Goal: Information Seeking & Learning: Learn about a topic

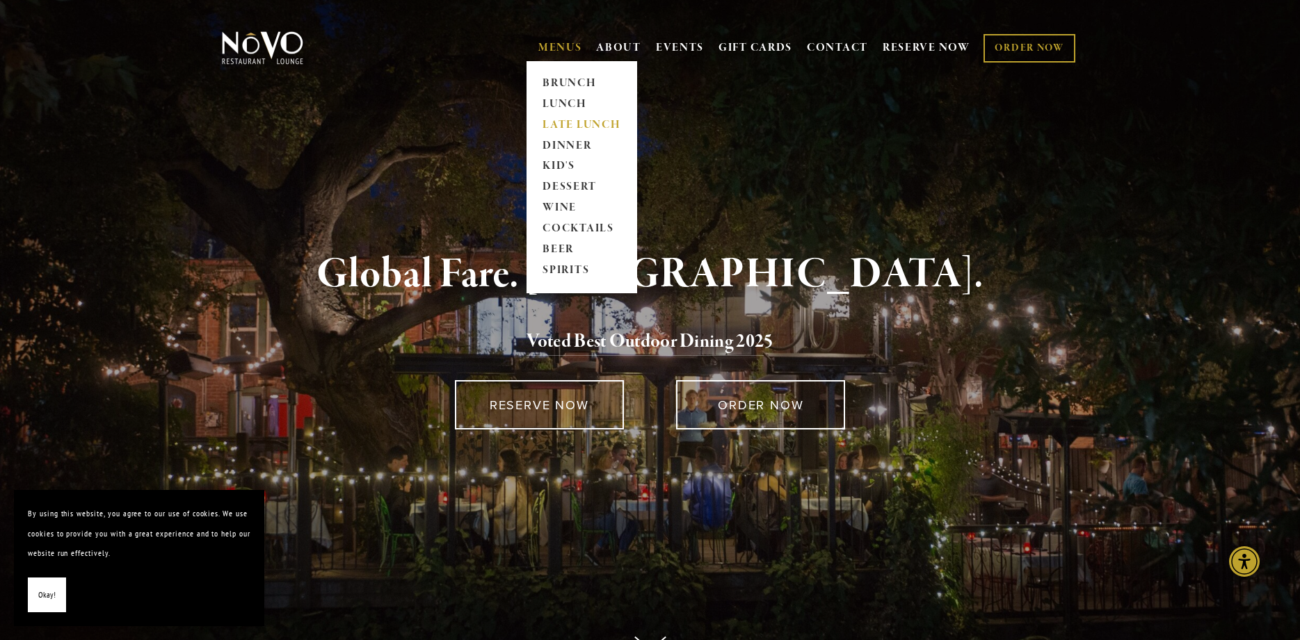
click at [560, 118] on link "LATE LUNCH" at bounding box center [581, 125] width 87 height 21
click at [574, 83] on link "BRUNCH" at bounding box center [581, 83] width 87 height 21
click at [558, 104] on link "LUNCH" at bounding box center [581, 104] width 87 height 21
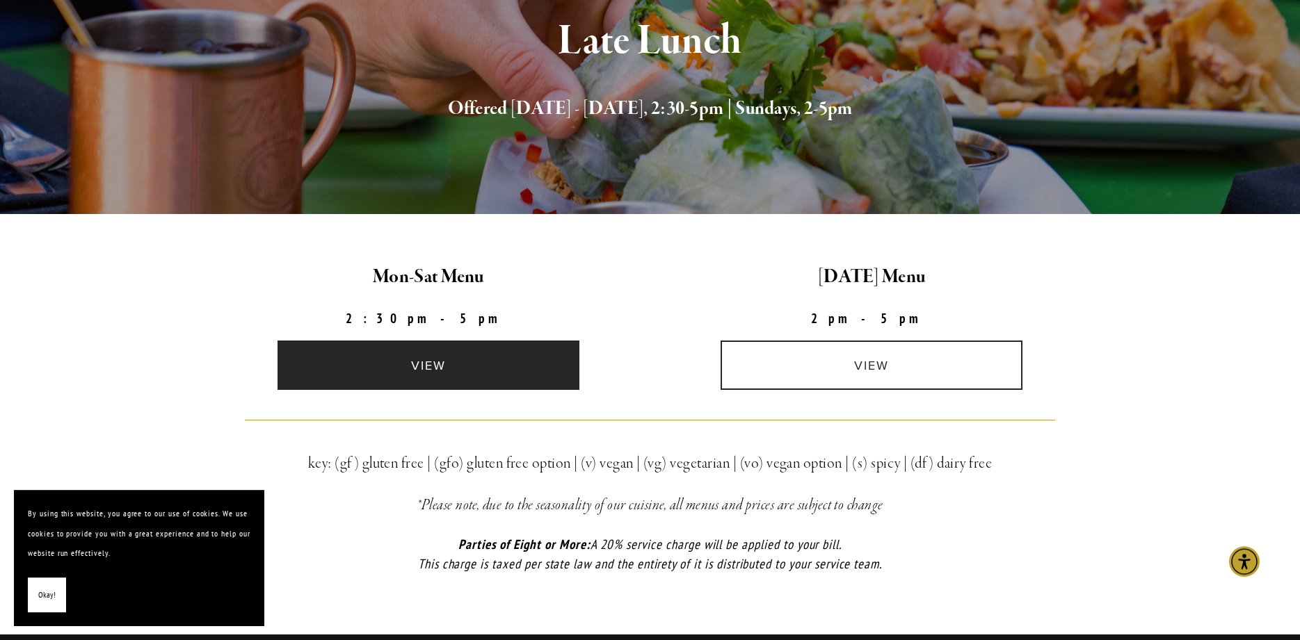
scroll to position [192, 0]
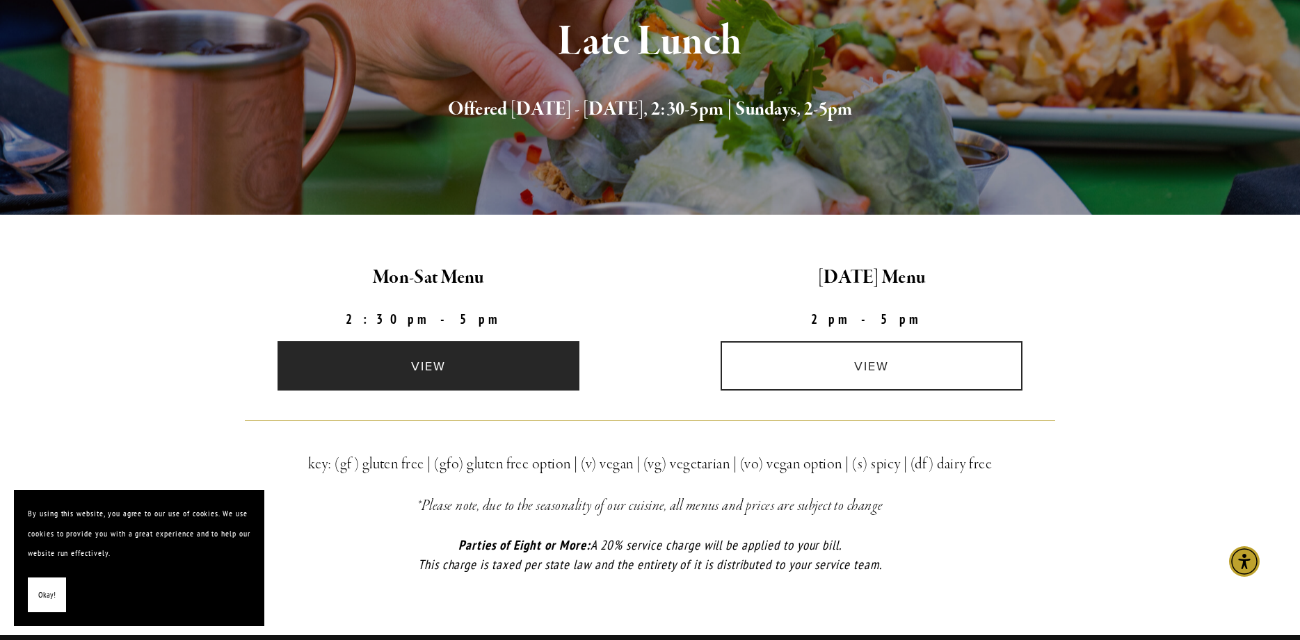
click at [460, 359] on link "view" at bounding box center [428, 365] width 302 height 49
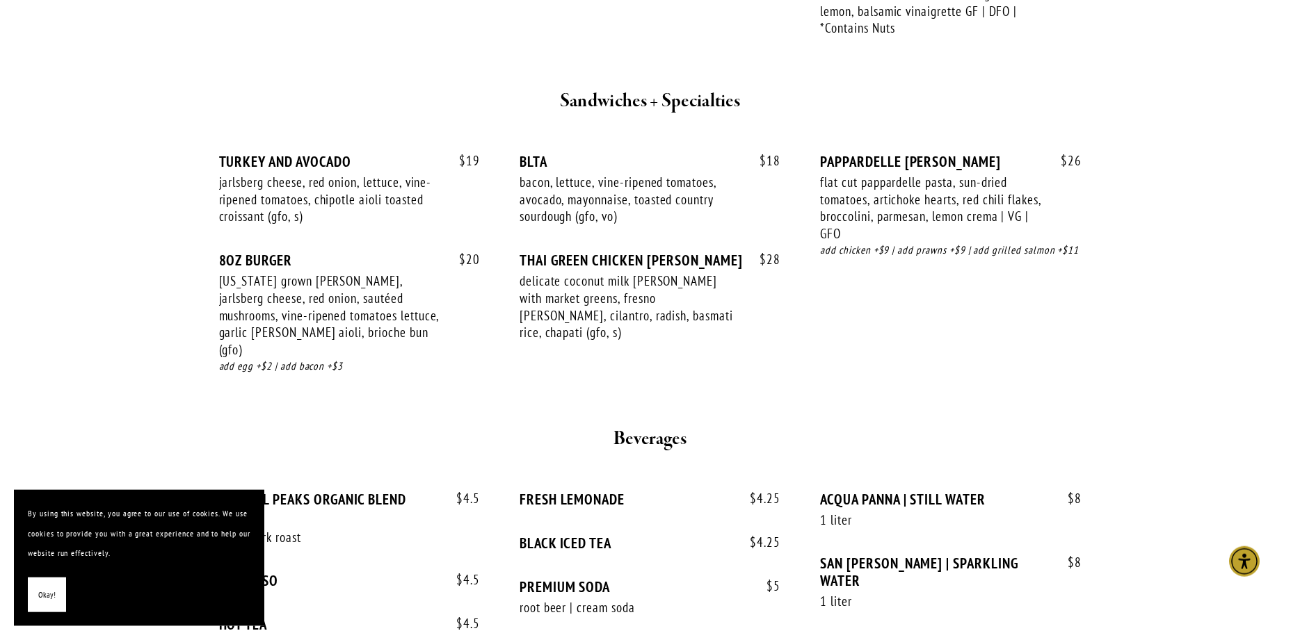
scroll to position [1485, 0]
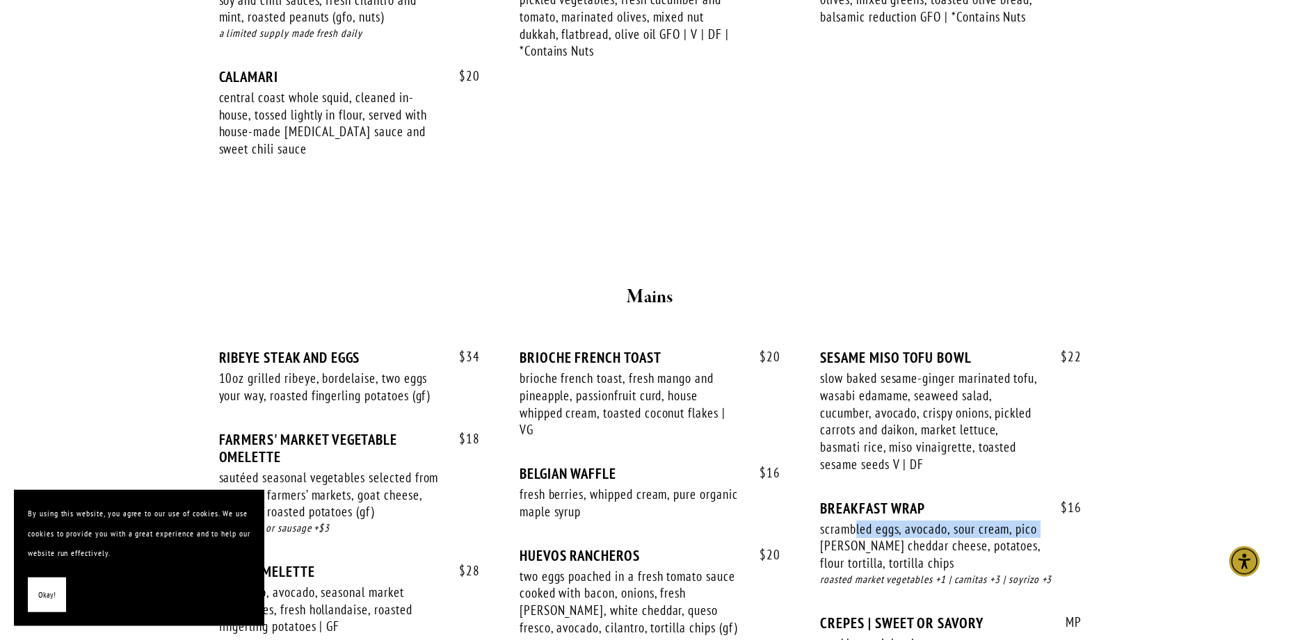
scroll to position [919, 0]
drag, startPoint x: 856, startPoint y: 360, endPoint x: 1063, endPoint y: 372, distance: 207.6
click at [1063, 499] on div "$ 16 BREAKFAST WRAP scrambled eggs, avocado, sour cream, pico de gallo cheddar …" at bounding box center [950, 556] width 261 height 115
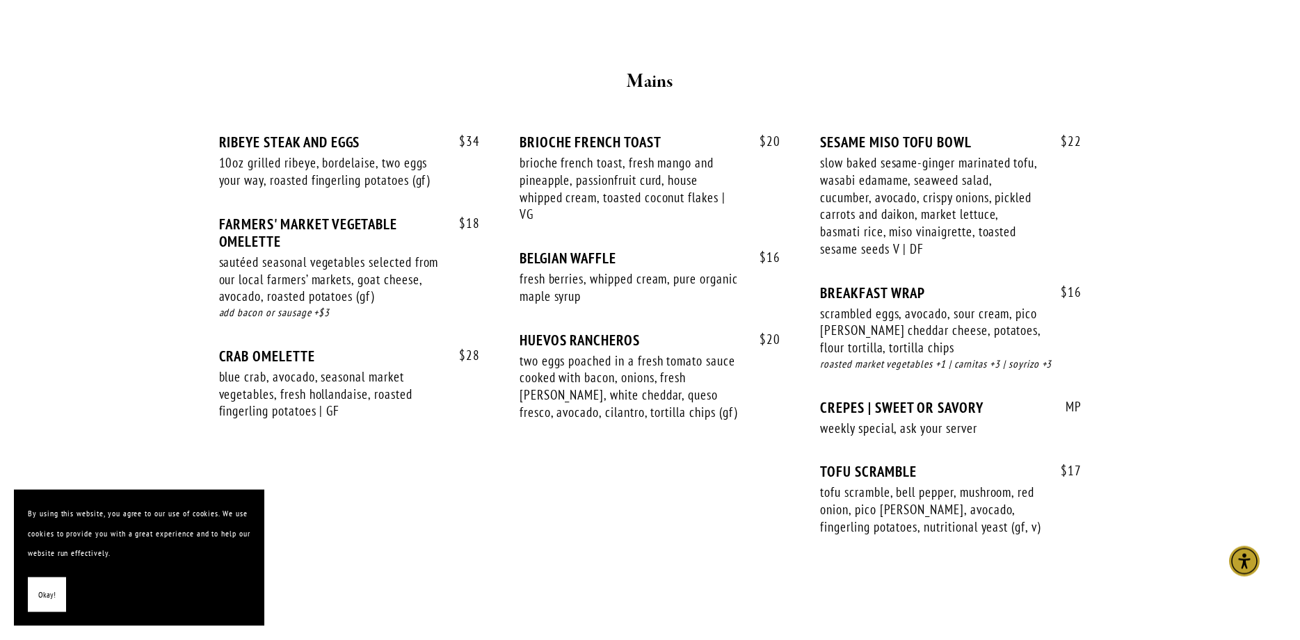
scroll to position [1134, 0]
drag, startPoint x: 563, startPoint y: 343, endPoint x: 736, endPoint y: 353, distance: 174.1
click at [820, 257] on div "slow baked sesame-ginger marinated tofu, wasabi edamame, seaweed salad, cucumbe…" at bounding box center [930, 205] width 221 height 103
drag, startPoint x: 867, startPoint y: 262, endPoint x: 975, endPoint y: 264, distance: 108.5
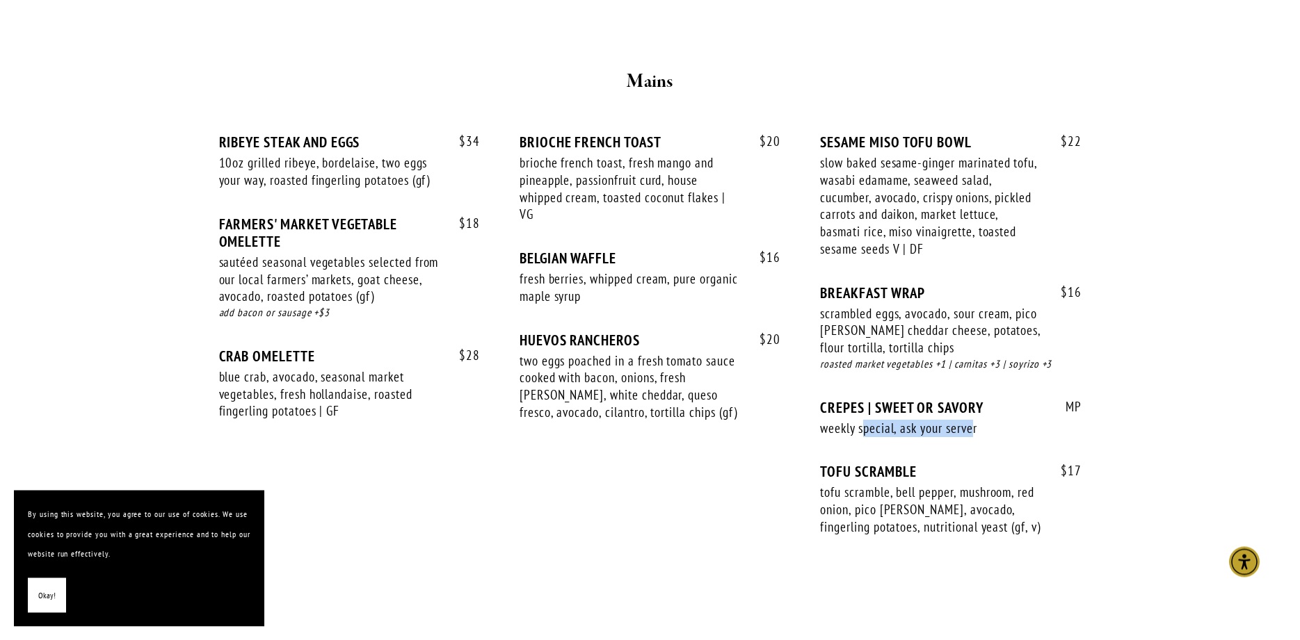
click at [975, 420] on div "weekly special, ask your server" at bounding box center [930, 428] width 221 height 17
click at [976, 420] on div "weekly special, ask your server" at bounding box center [930, 428] width 221 height 17
drag, startPoint x: 844, startPoint y: 307, endPoint x: 951, endPoint y: 310, distance: 107.8
click at [951, 463] on div "TOFU SCRAMBLE" at bounding box center [950, 471] width 261 height 17
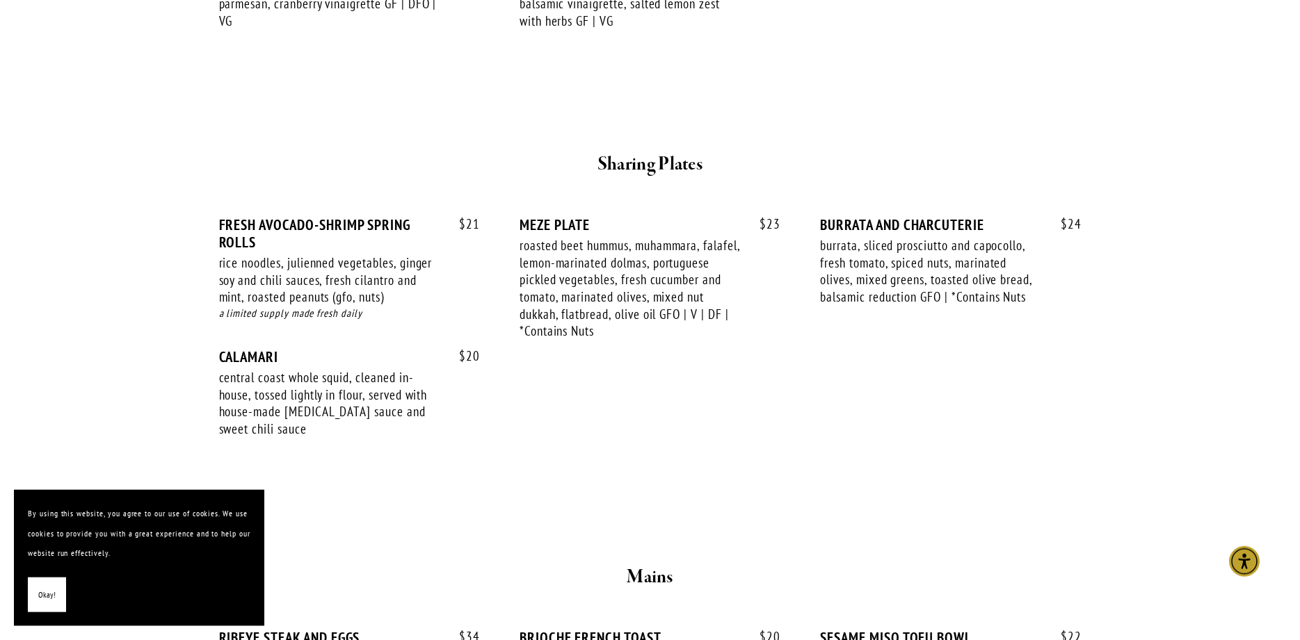
scroll to position [638, 0]
drag, startPoint x: 273, startPoint y: 209, endPoint x: 420, endPoint y: 211, distance: 147.5
click at [420, 217] on div "FRESH AVOCADO-SHRIMP SPRING ROLLS" at bounding box center [349, 234] width 261 height 35
click at [421, 217] on div "FRESH AVOCADO-SHRIMP SPRING ROLLS" at bounding box center [349, 234] width 261 height 35
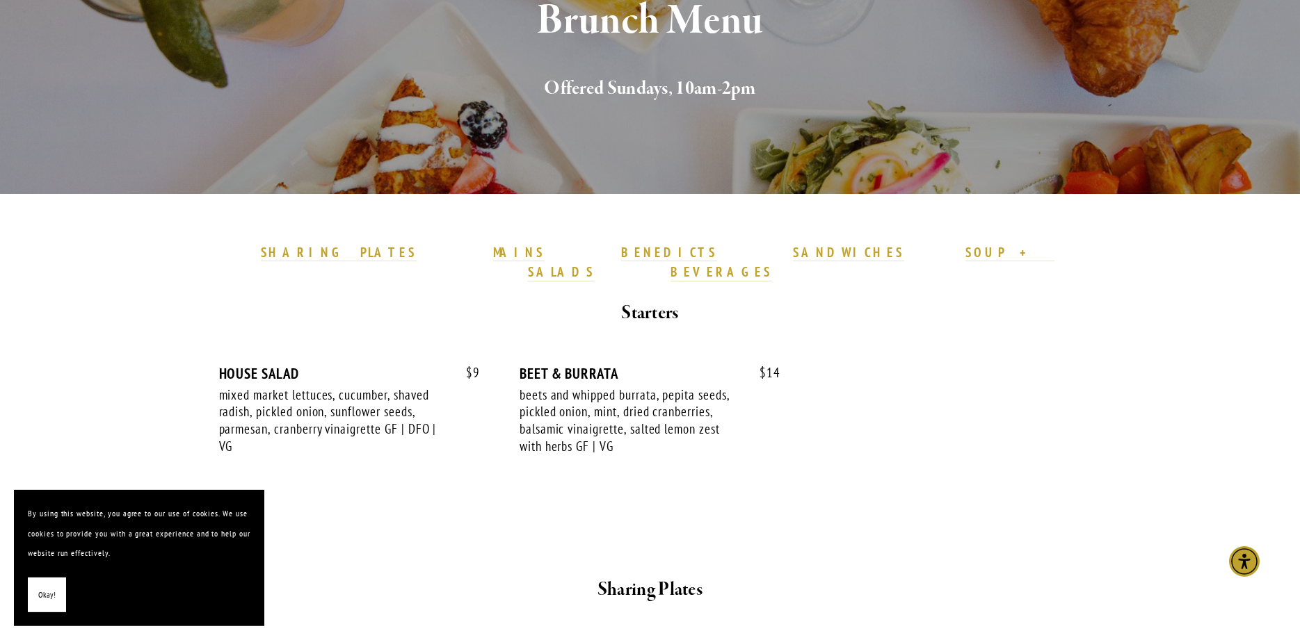
scroll to position [212, 0]
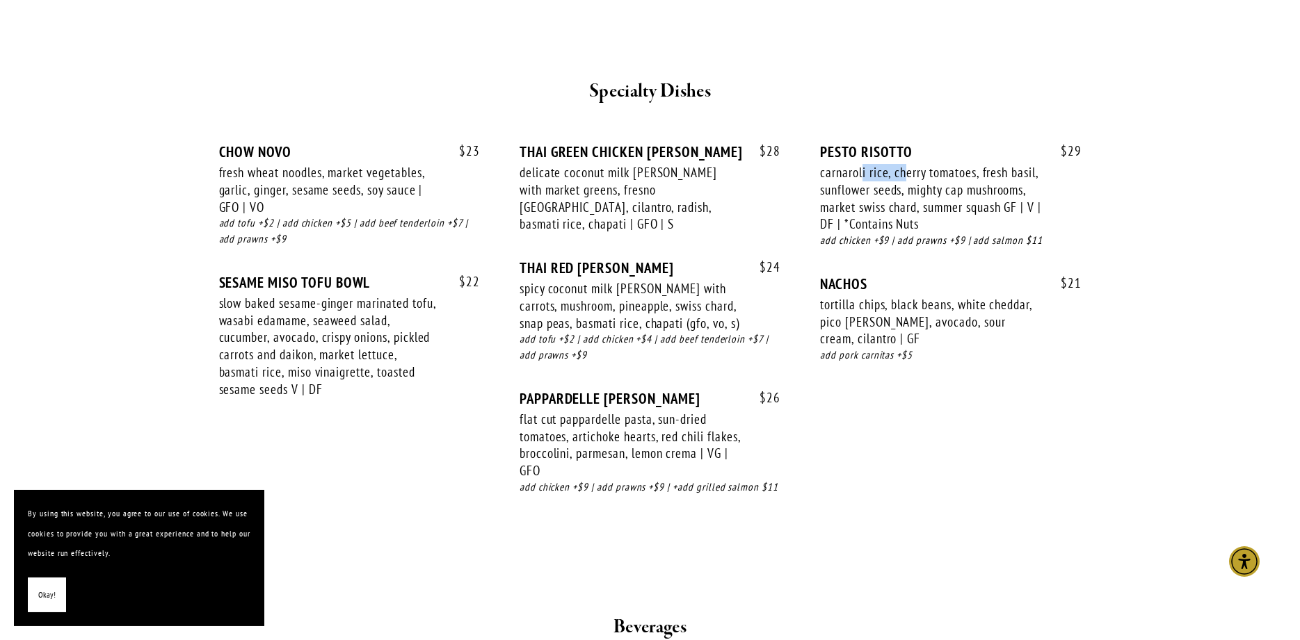
scroll to position [2410, 0]
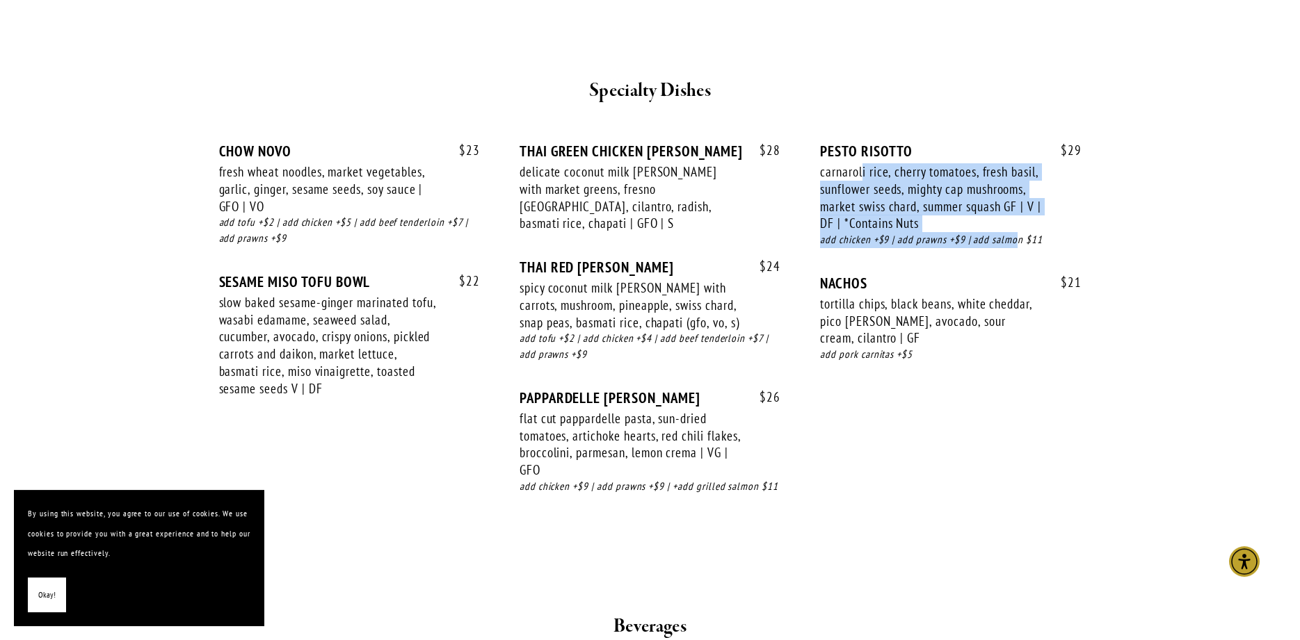
drag, startPoint x: 864, startPoint y: 153, endPoint x: 1016, endPoint y: 234, distance: 172.7
click at [1016, 234] on div "$ 29 PESTO RISOTTO carnaroli rice, cherry tomatoes, fresh basil, sunflower seed…" at bounding box center [950, 209] width 261 height 132
click at [1014, 236] on div "$ 29 PESTO RISOTTO carnaroli rice, cherry tomatoes, fresh basil, sunflower seed…" at bounding box center [950, 209] width 261 height 132
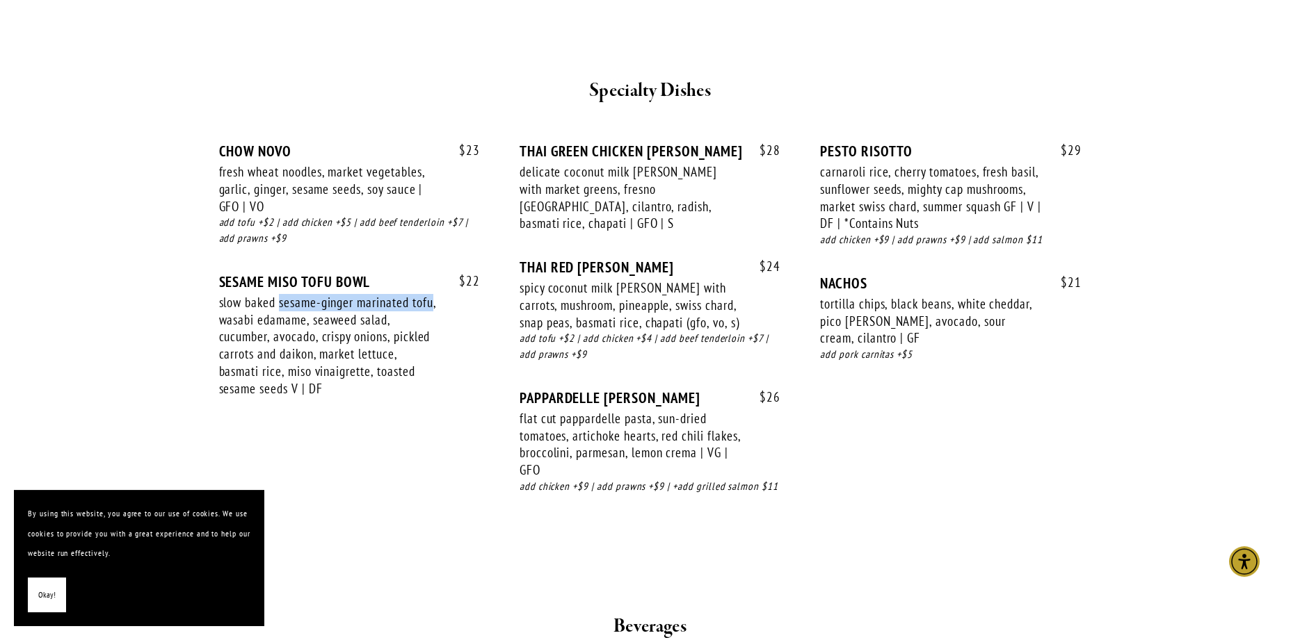
drag, startPoint x: 280, startPoint y: 277, endPoint x: 434, endPoint y: 287, distance: 154.7
click at [434, 294] on div "slow baked sesame-ginger marinated tofu, wasabi edamame, seaweed salad, cucumbe…" at bounding box center [329, 345] width 221 height 103
click at [346, 163] on div "fresh wheat noodles, market vegetables, garlic, ginger, sesame seeds, soy sauce…" at bounding box center [329, 188] width 221 height 51
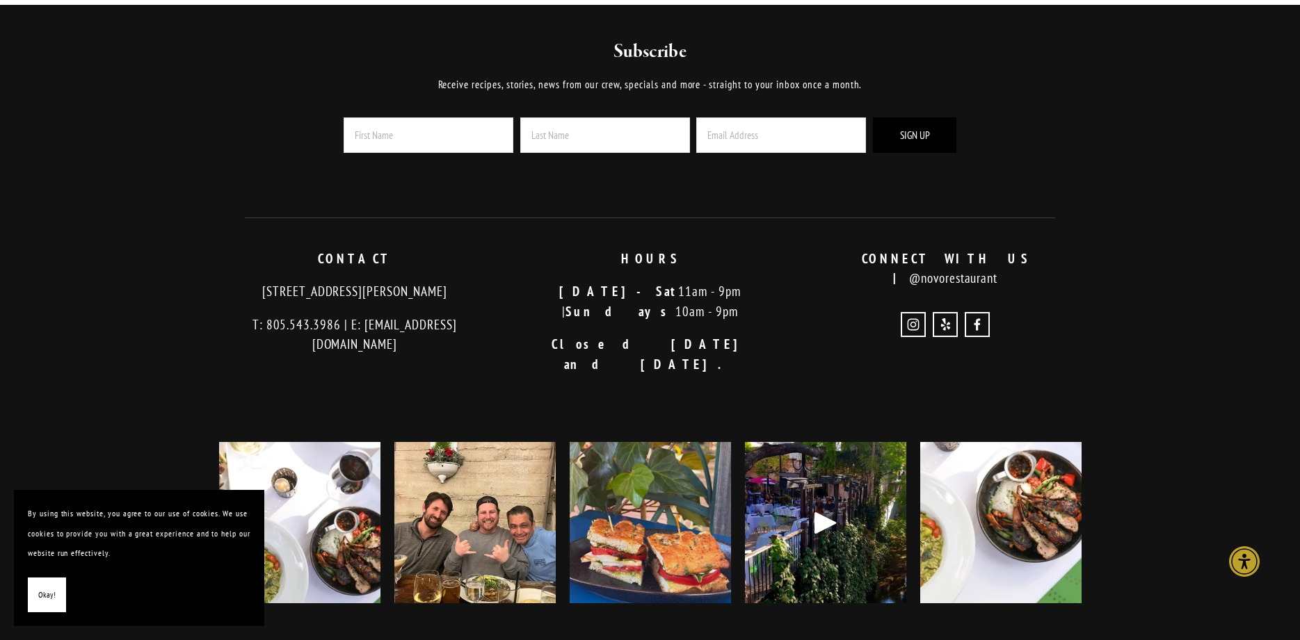
scroll to position [3604, 0]
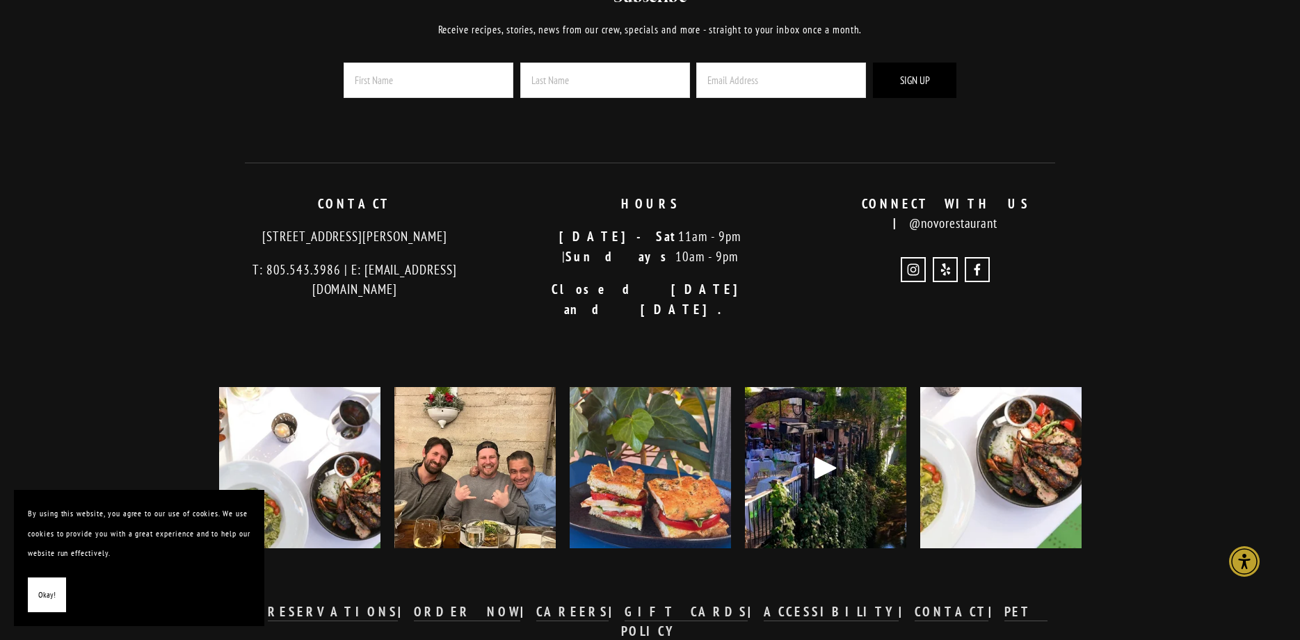
click at [607, 403] on img at bounding box center [650, 468] width 161 height 202
